Goal: Find specific page/section: Find specific page/section

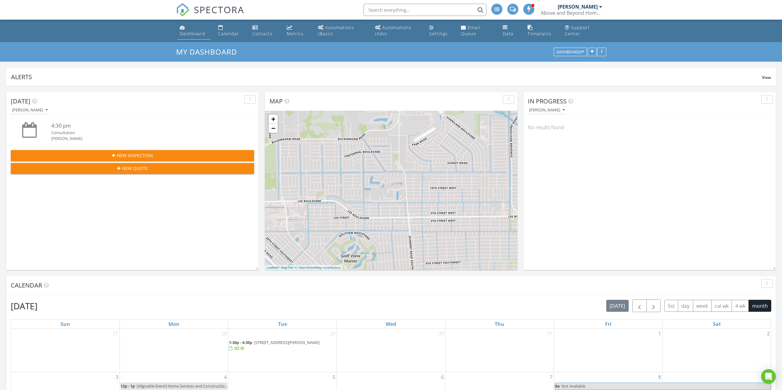
click at [177, 37] on link "Dashboard" at bounding box center [193, 31] width 33 height 18
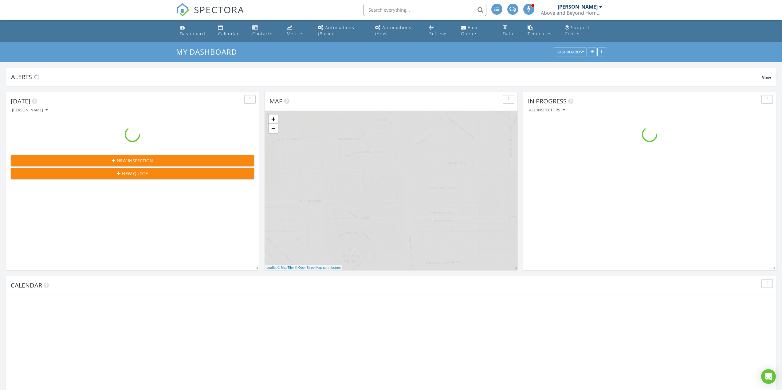
scroll to position [568, 791]
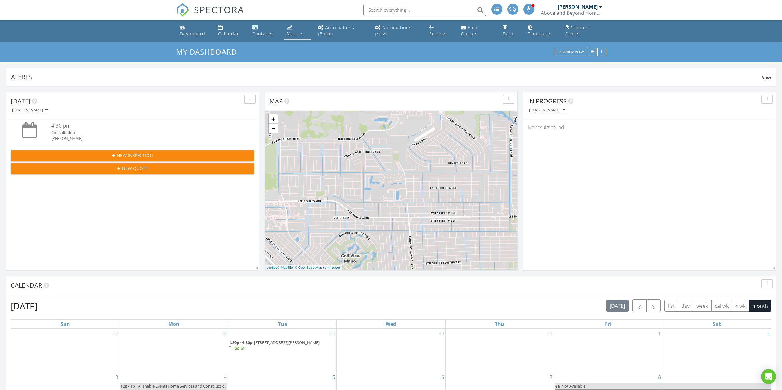
click at [303, 35] on link "Metrics" at bounding box center [297, 31] width 26 height 18
